Goal: Find specific page/section: Find specific page/section

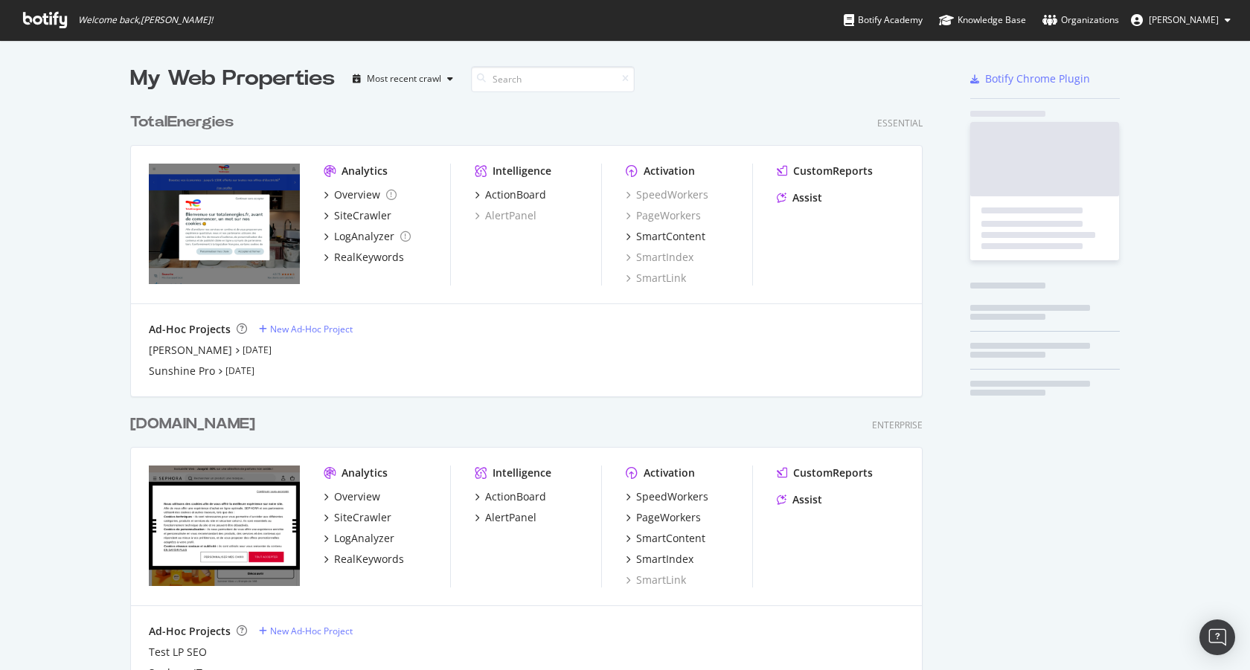
scroll to position [3512, 804]
